Goal: Information Seeking & Learning: Check status

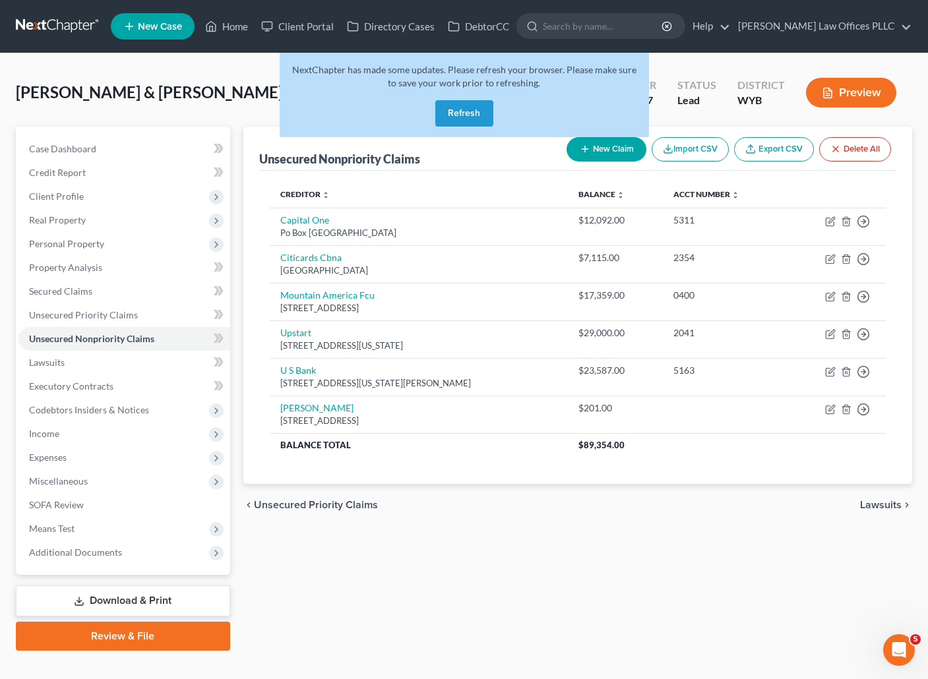
click at [659, 552] on div "Unsecured Nonpriority Claims New Claim Import CSV Export CSV Delete All Credito…" at bounding box center [578, 389] width 682 height 524
click at [483, 108] on button "Refresh" at bounding box center [464, 113] width 58 height 26
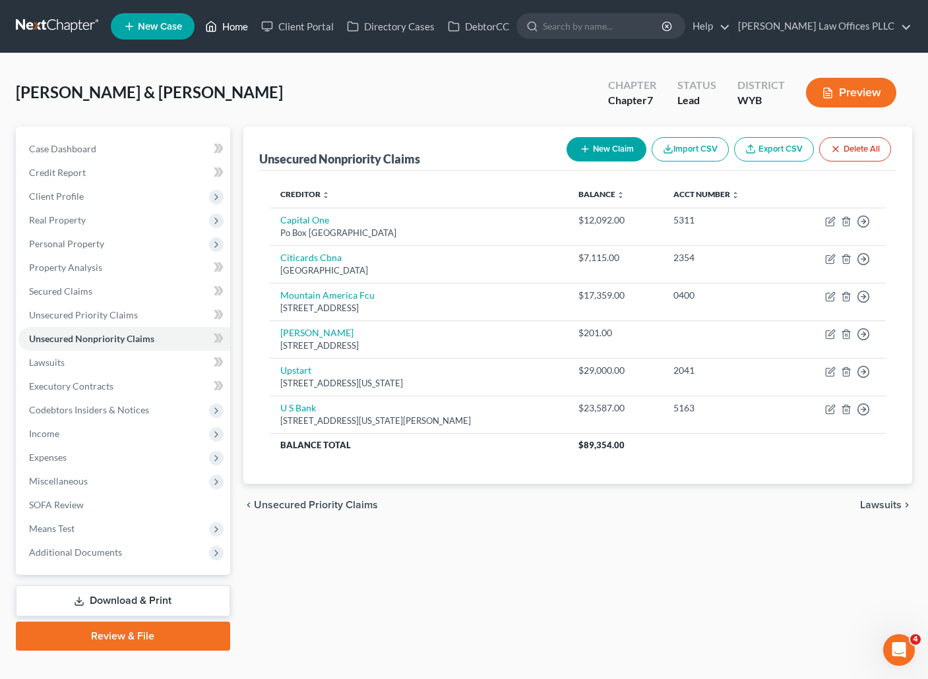
click at [231, 25] on link "Home" at bounding box center [227, 27] width 56 height 24
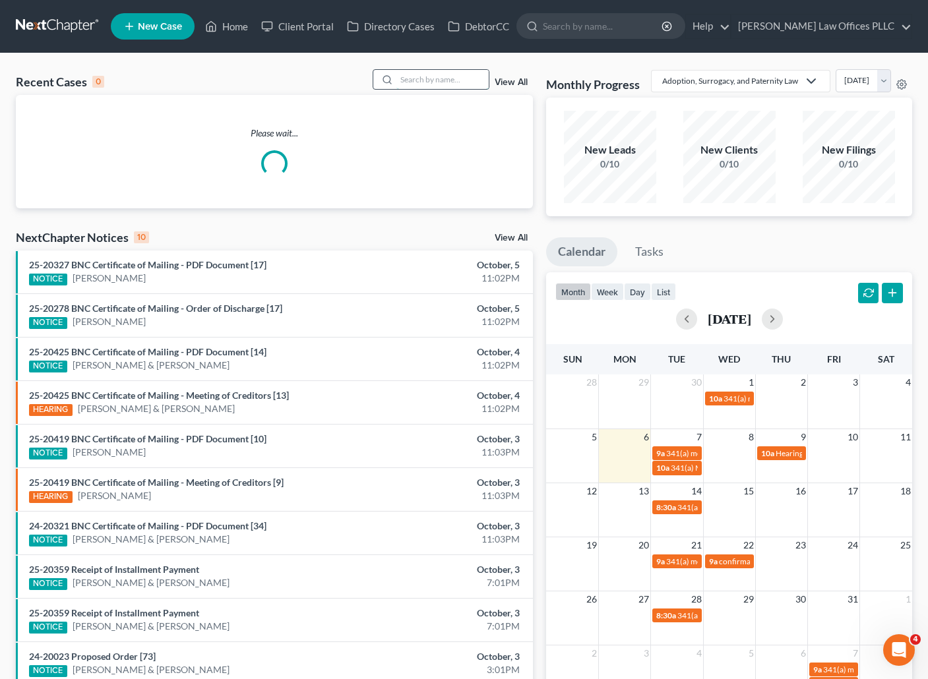
click at [414, 75] on input "search" at bounding box center [442, 79] width 92 height 19
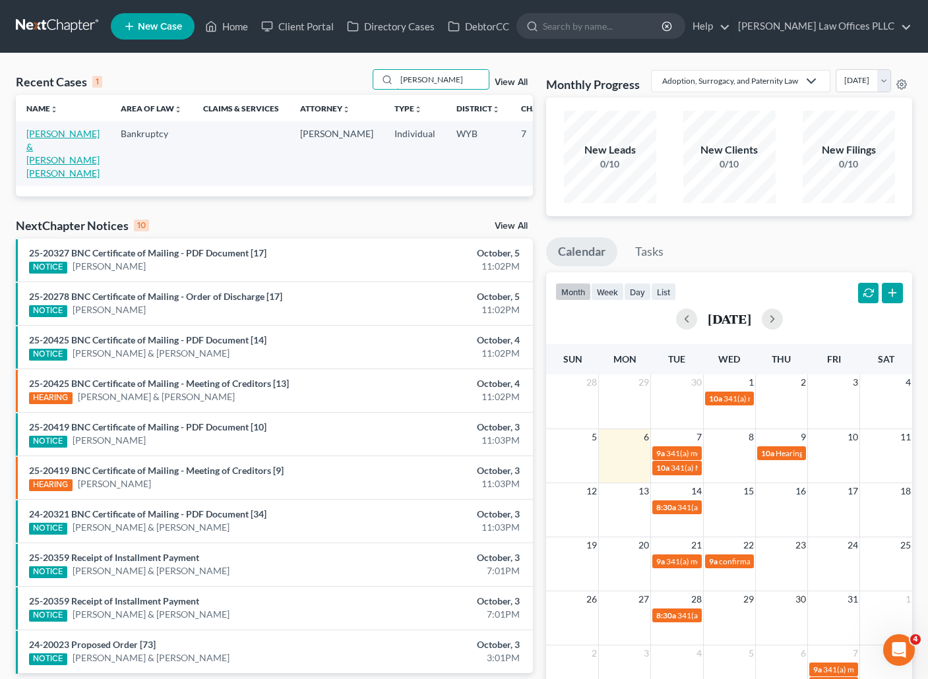
type input "[PERSON_NAME]"
click at [28, 146] on link "[PERSON_NAME] & [PERSON_NAME] [PERSON_NAME]" at bounding box center [62, 153] width 73 height 51
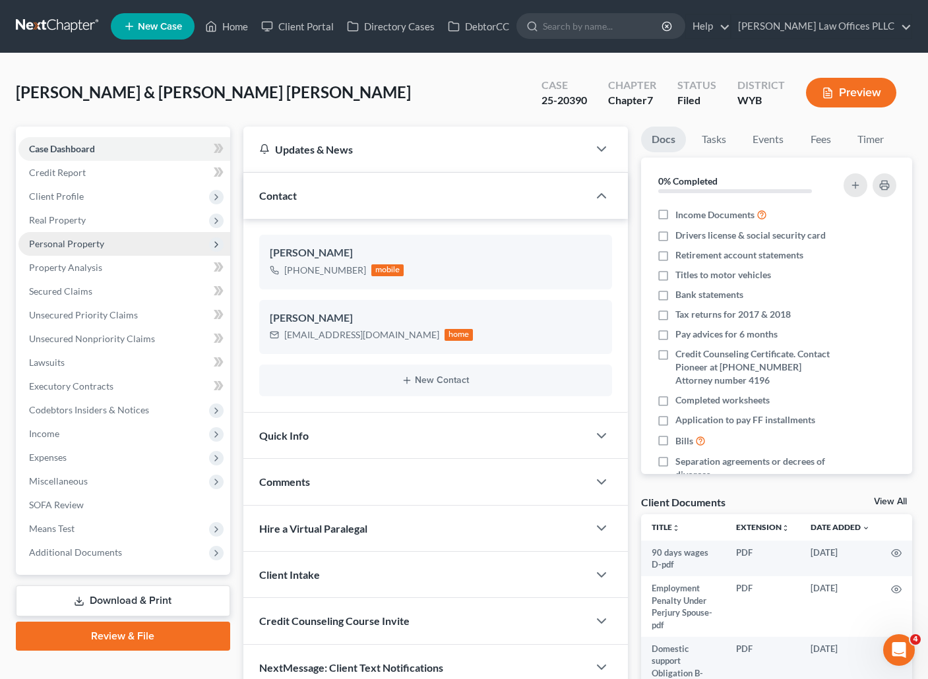
click at [88, 245] on span "Personal Property" at bounding box center [66, 243] width 75 height 11
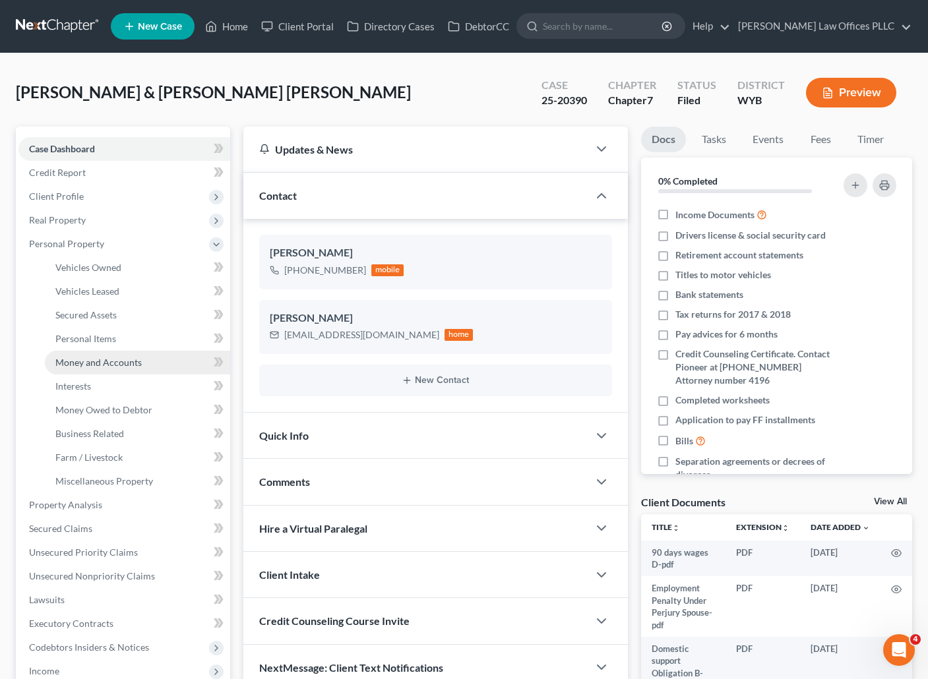
click at [135, 363] on span "Money and Accounts" at bounding box center [98, 362] width 86 height 11
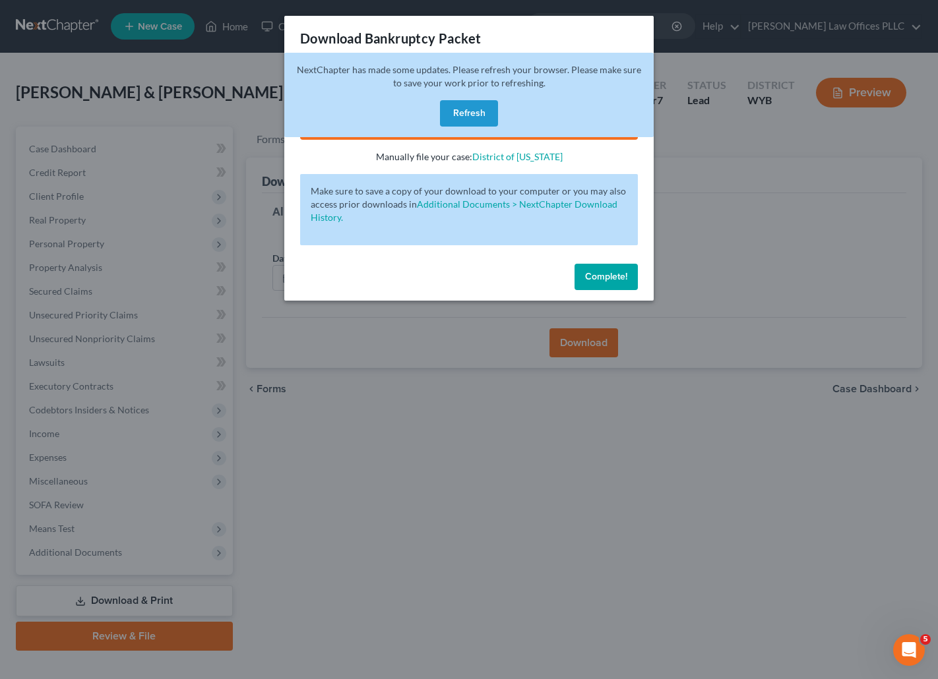
click at [468, 106] on button "Refresh" at bounding box center [469, 113] width 58 height 26
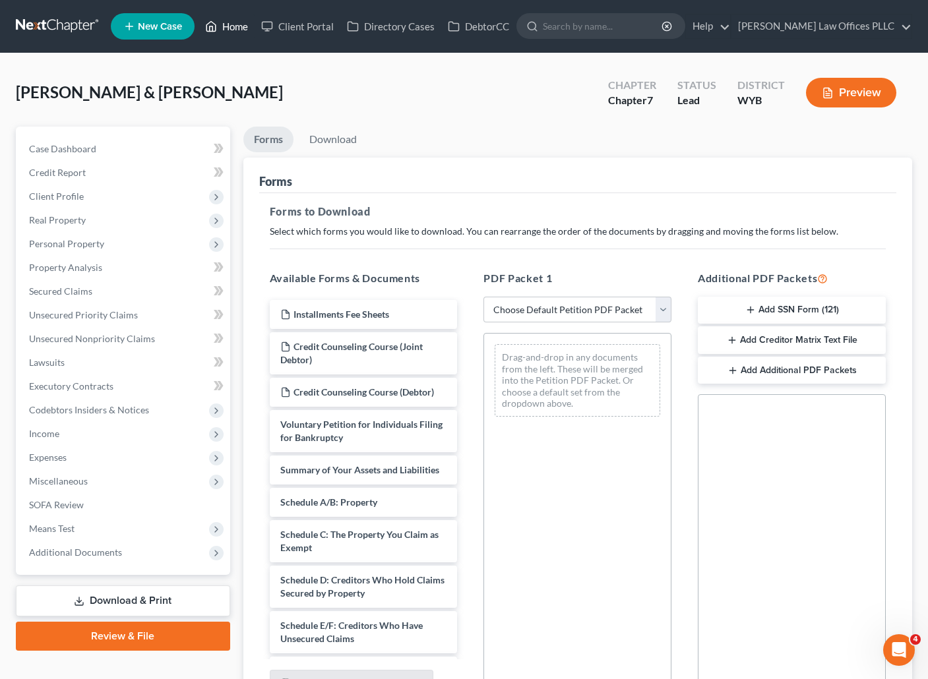
click at [239, 24] on link "Home" at bounding box center [227, 27] width 56 height 24
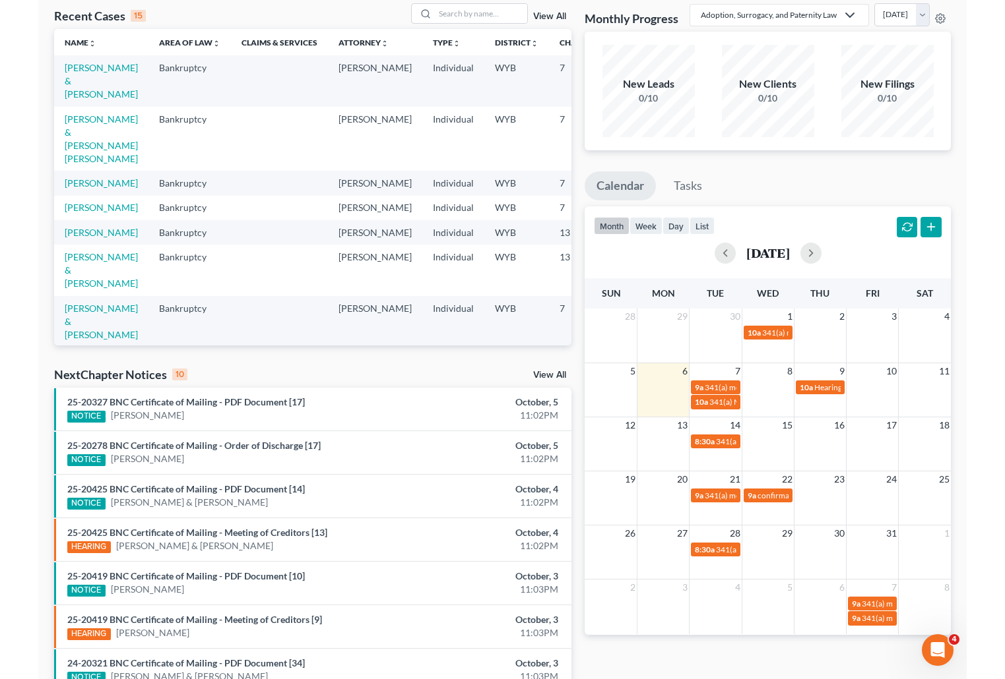
scroll to position [51, 0]
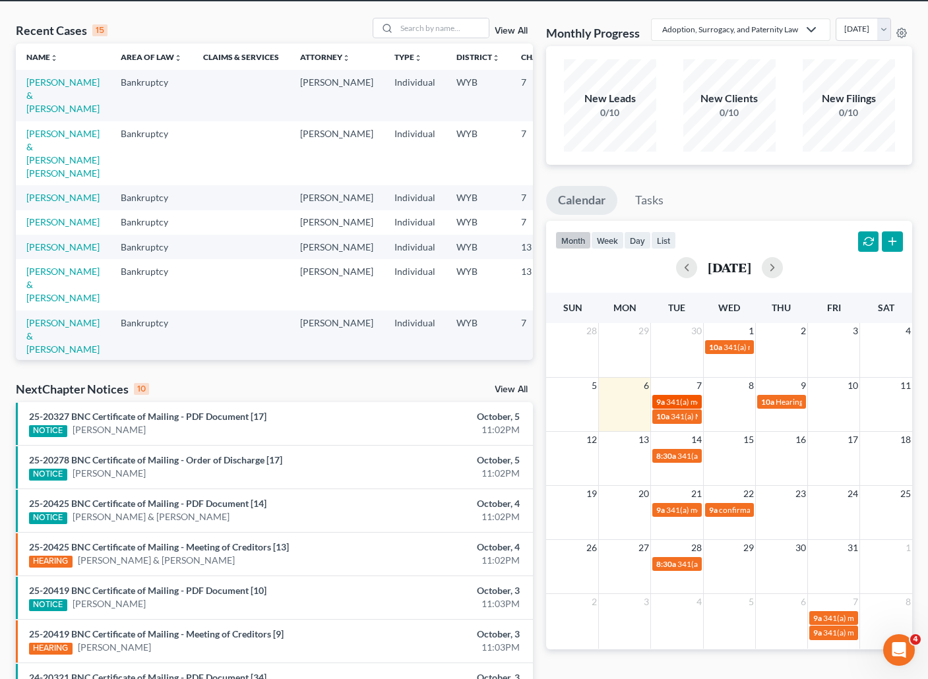
click at [672, 407] on span "341(a) meeting for [PERSON_NAME] & [PERSON_NAME]" at bounding box center [764, 402] width 197 height 10
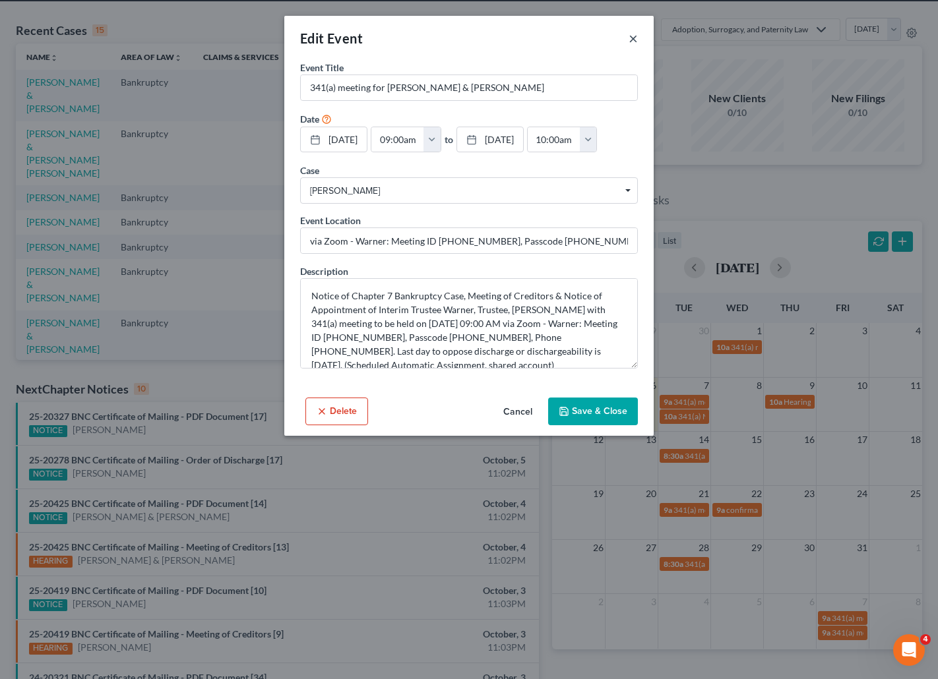
click at [633, 37] on button "×" at bounding box center [633, 38] width 9 height 16
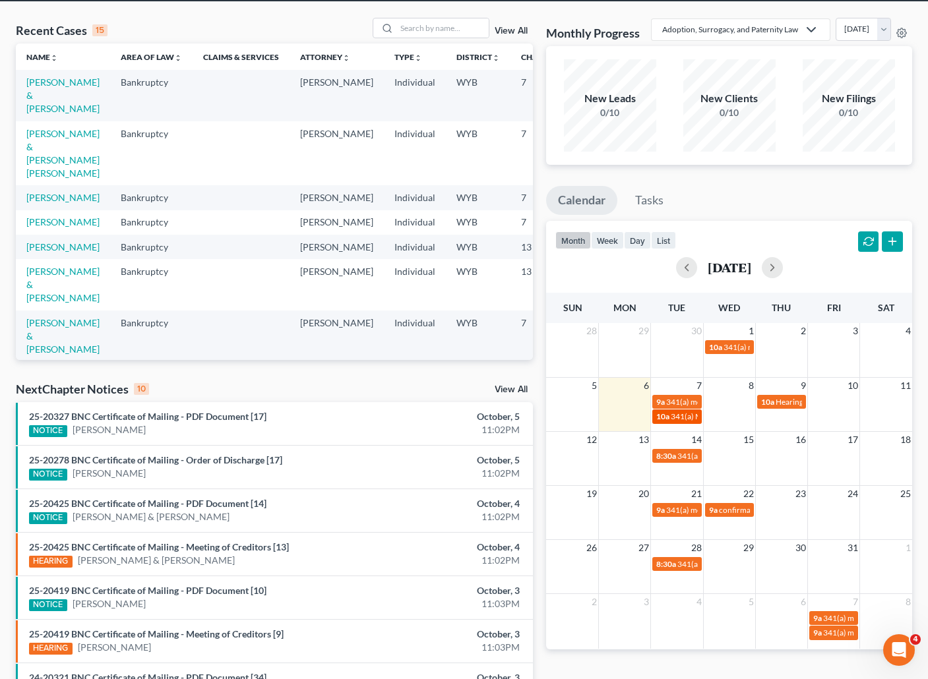
click at [682, 422] on span "341(a) Meeting for [PERSON_NAME]" at bounding box center [735, 417] width 128 height 10
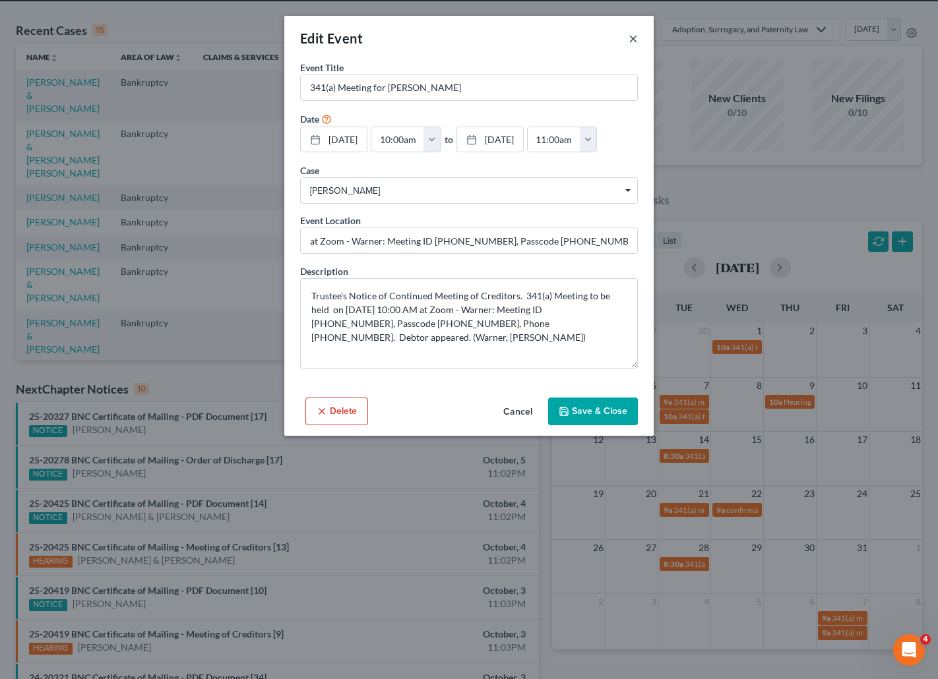
click at [636, 34] on button "×" at bounding box center [633, 38] width 9 height 16
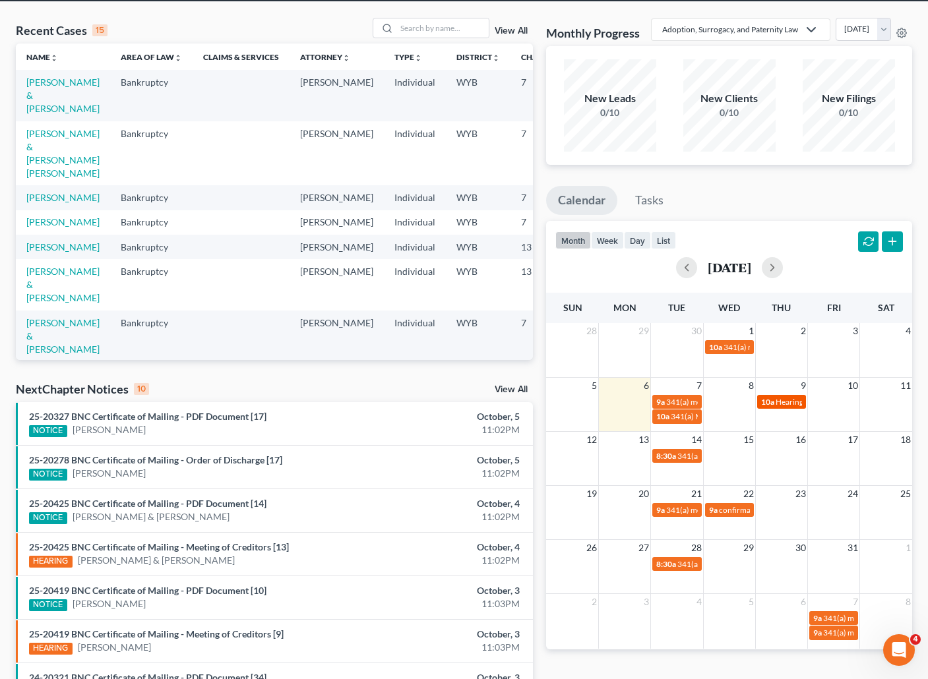
click at [782, 409] on link "10a Hearing for Kirk Chubb & Melinda Chubb" at bounding box center [781, 402] width 49 height 14
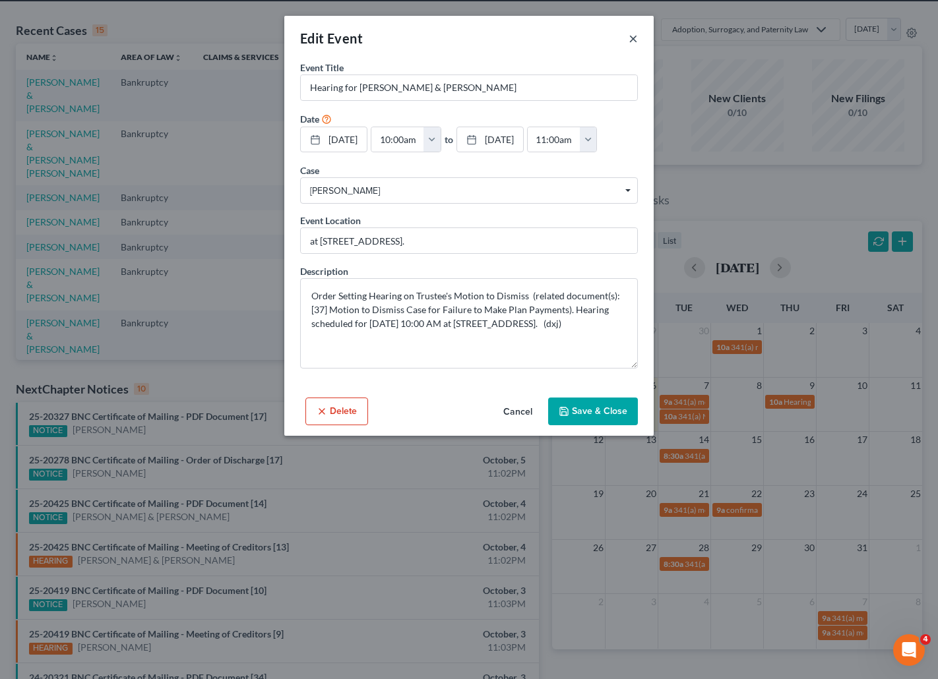
click at [632, 39] on button "×" at bounding box center [633, 38] width 9 height 16
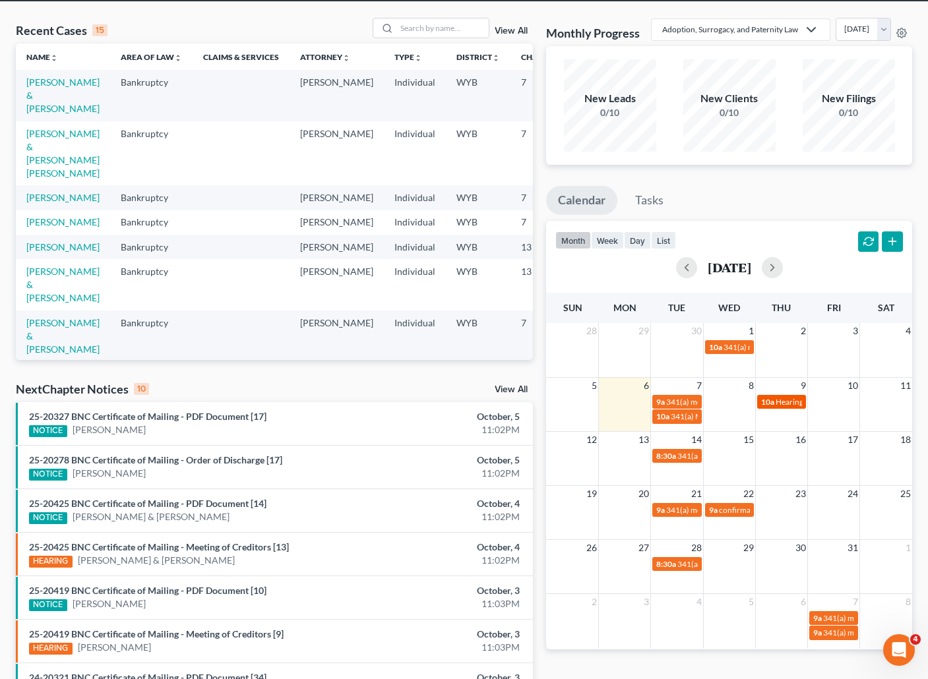
click at [792, 407] on span "Hearing for [PERSON_NAME] & [PERSON_NAME]" at bounding box center [862, 402] width 173 height 10
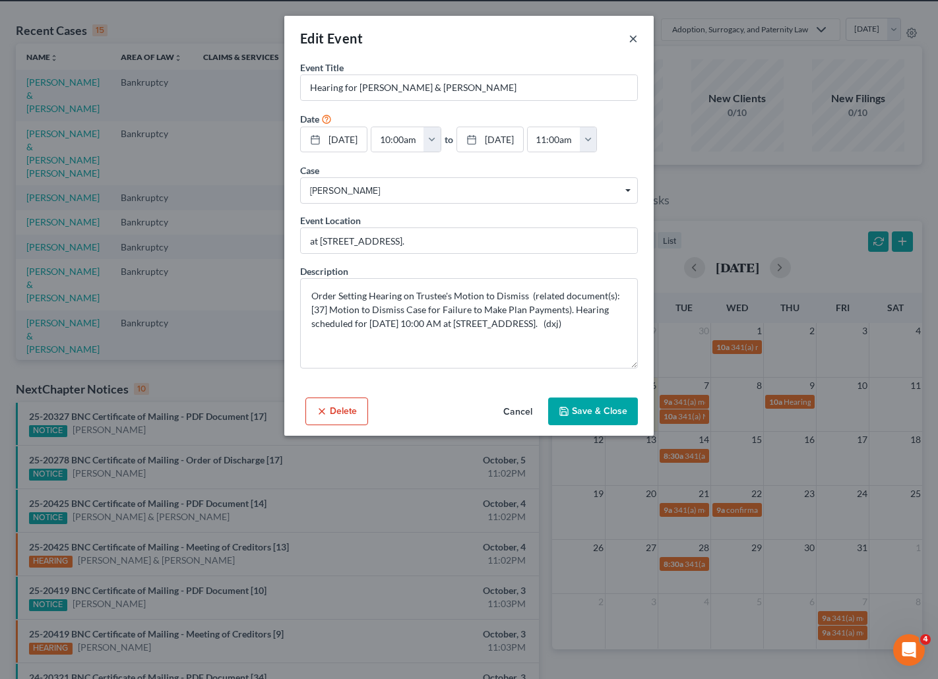
click at [632, 37] on button "×" at bounding box center [633, 38] width 9 height 16
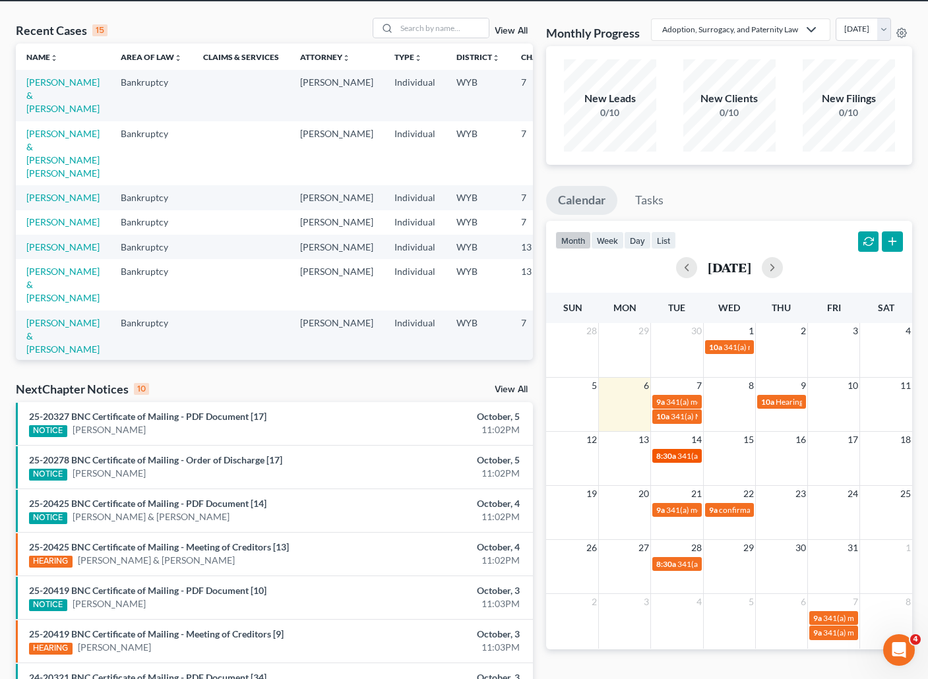
click at [686, 461] on span "341(a) meeting for [PERSON_NAME] & [PERSON_NAME]" at bounding box center [776, 456] width 197 height 10
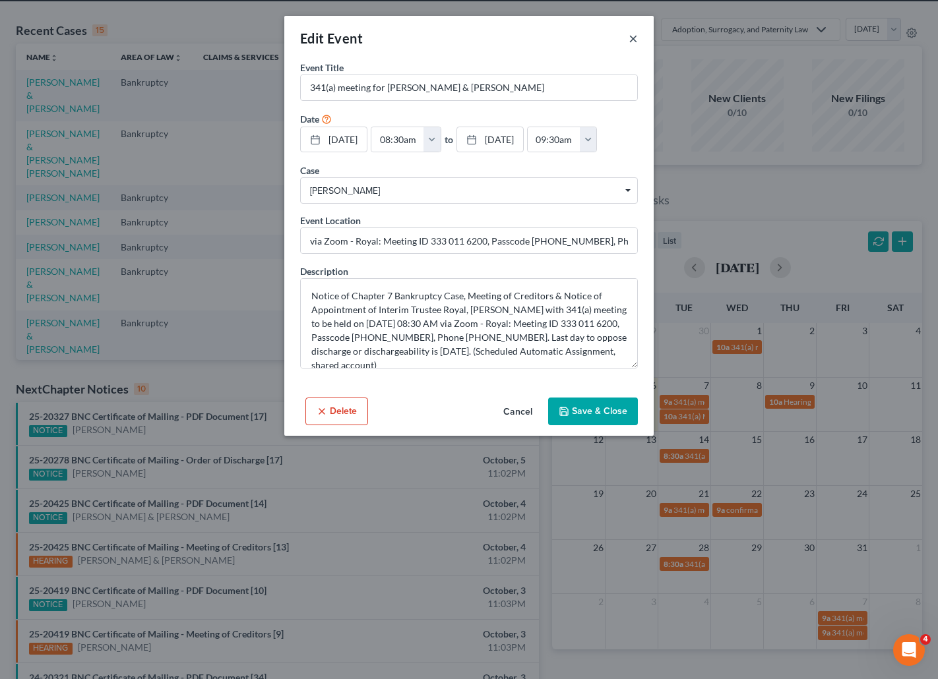
click at [633, 38] on button "×" at bounding box center [633, 38] width 9 height 16
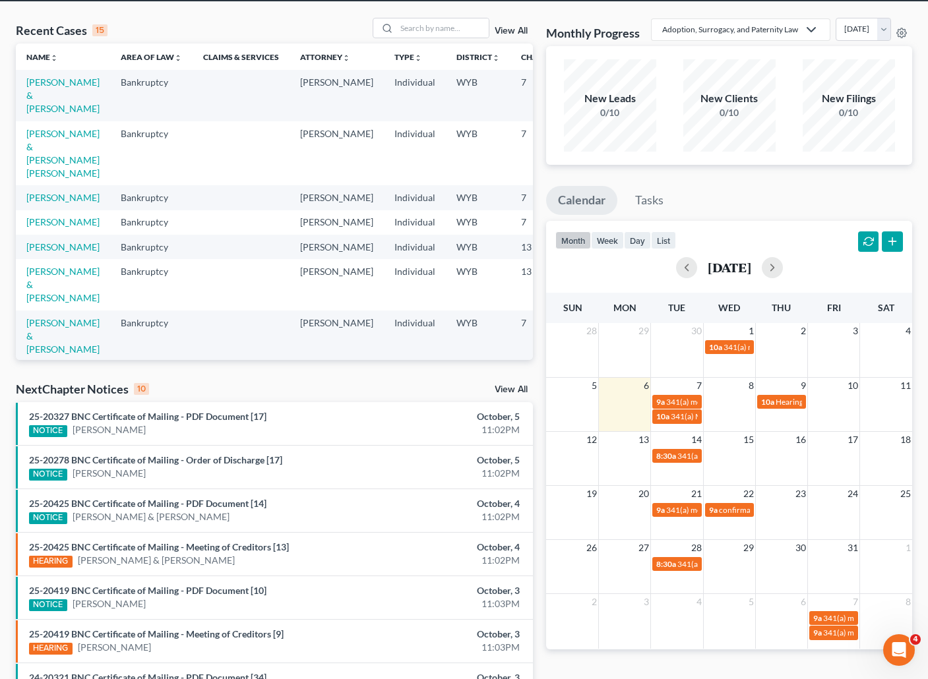
click at [621, 571] on td at bounding box center [625, 563] width 52 height 15
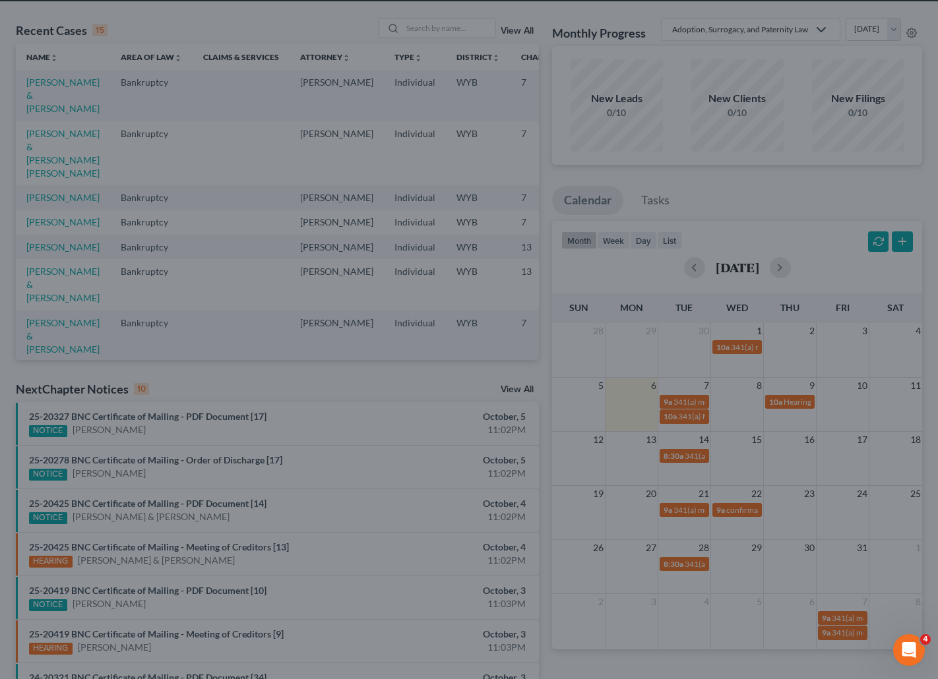
click at [730, 370] on div "New Event × Event Title * Date 10/27/2025 close Date 10/27/2025 Time 12:00 AM c…" at bounding box center [469, 339] width 938 height 679
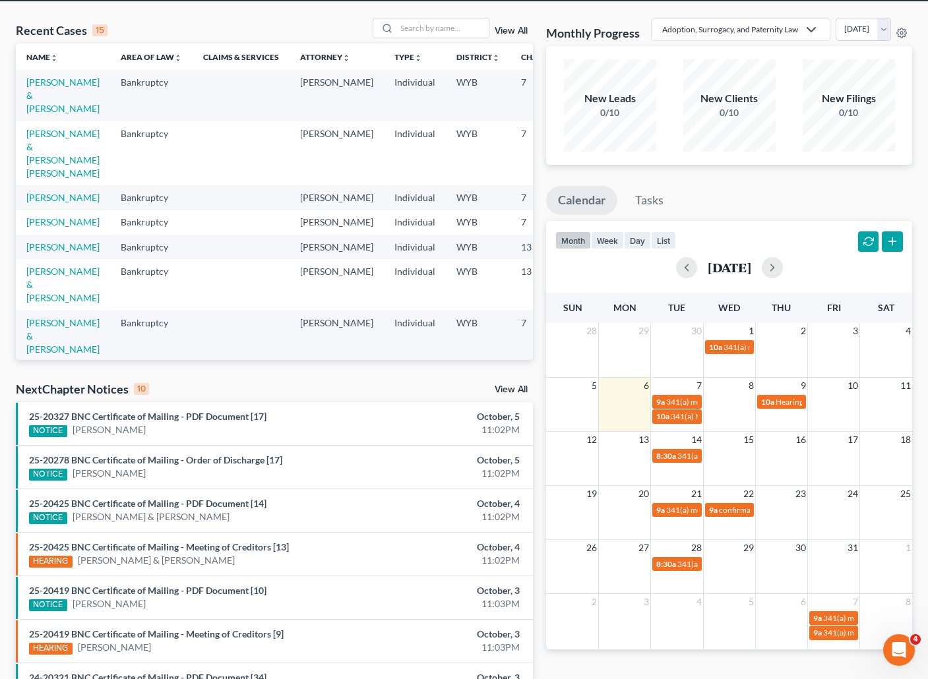
click at [730, 352] on span "341(a) meeting for [PERSON_NAME] & [PERSON_NAME]" at bounding box center [822, 347] width 197 height 10
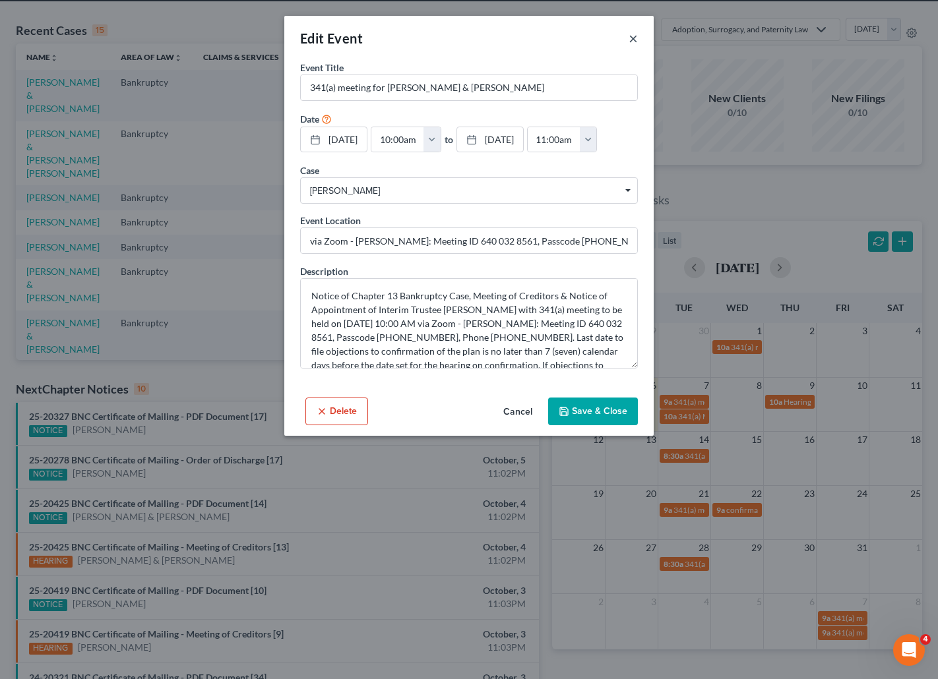
click at [635, 33] on button "×" at bounding box center [633, 38] width 9 height 16
